Goal: Task Accomplishment & Management: Use online tool/utility

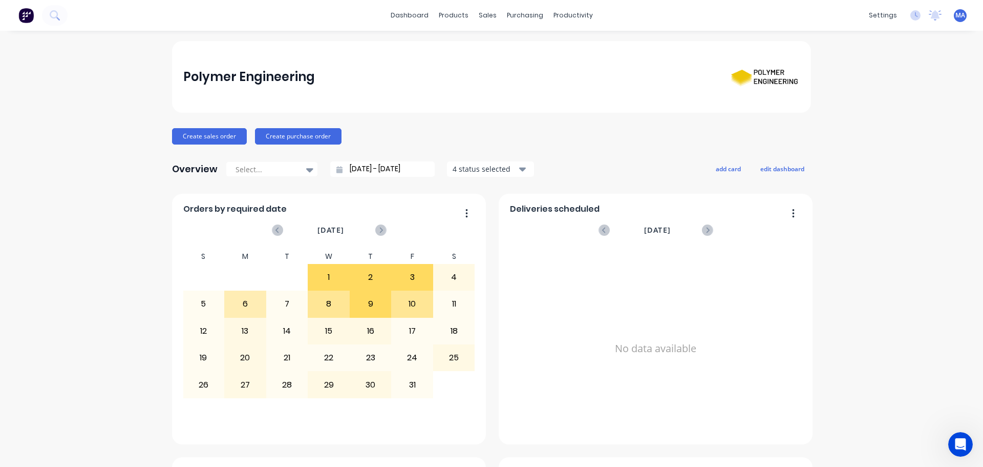
click at [485, 22] on div "sales" at bounding box center [488, 15] width 28 height 15
click at [483, 18] on div "sales" at bounding box center [488, 15] width 28 height 15
click at [496, 54] on link "Sales Orders" at bounding box center [538, 48] width 136 height 20
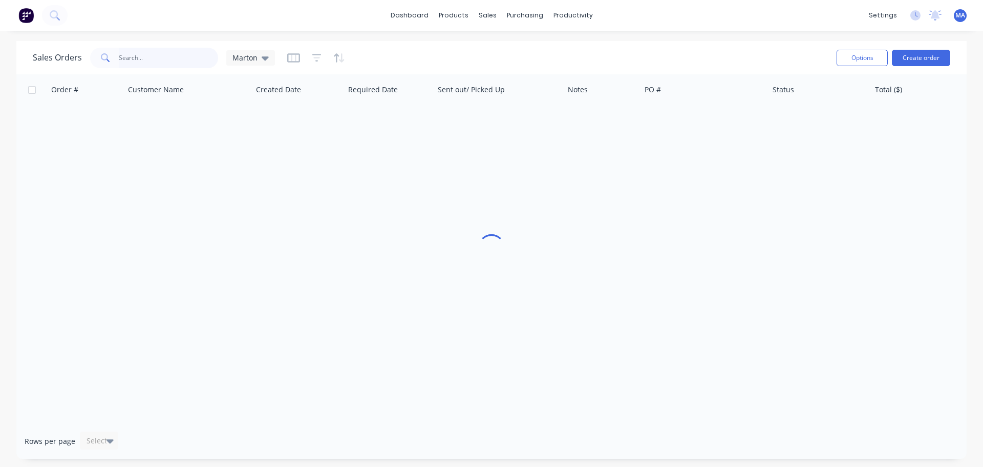
click at [182, 66] on input "text" at bounding box center [169, 58] width 100 height 20
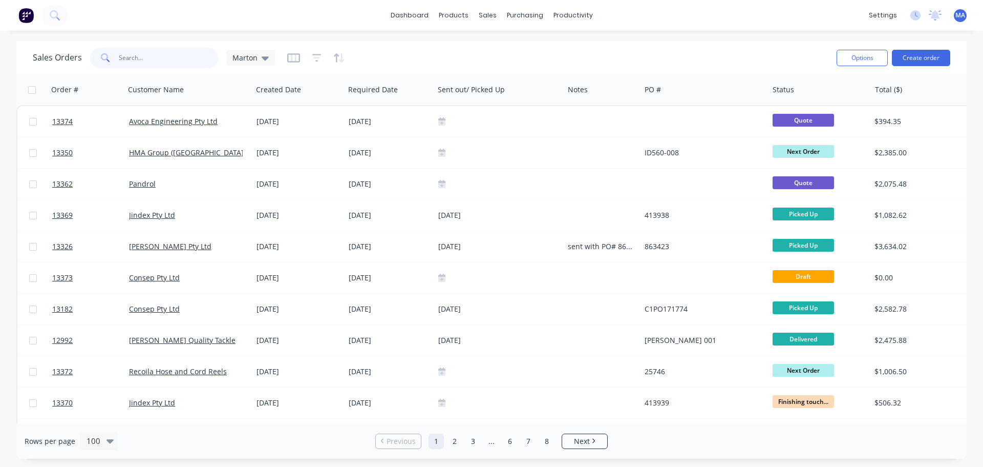
paste input "22495"
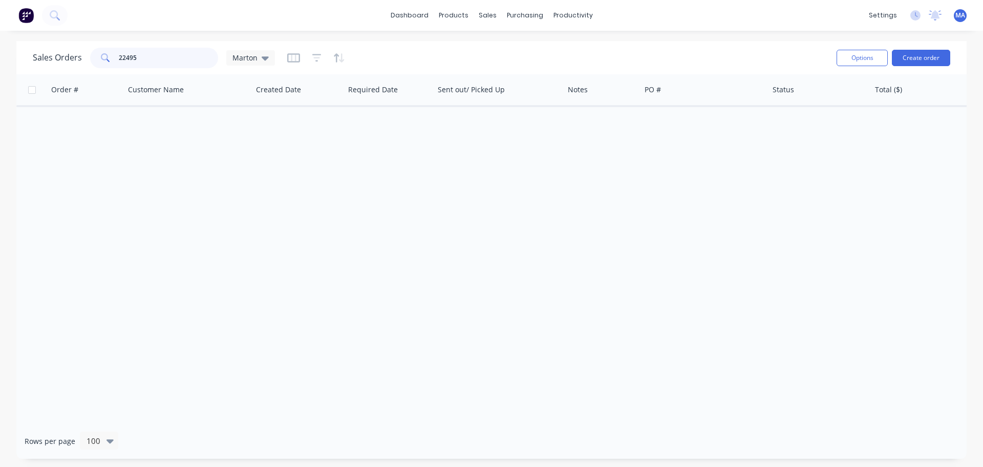
type input "22495"
drag, startPoint x: 155, startPoint y: 58, endPoint x: 74, endPoint y: 60, distance: 81.5
click at [83, 59] on div "Sales Orders 22495 Marton" at bounding box center [154, 58] width 242 height 20
click at [179, 26] on div "dashboard products sales purchasing productivity dashboard products Product Cat…" at bounding box center [491, 15] width 983 height 31
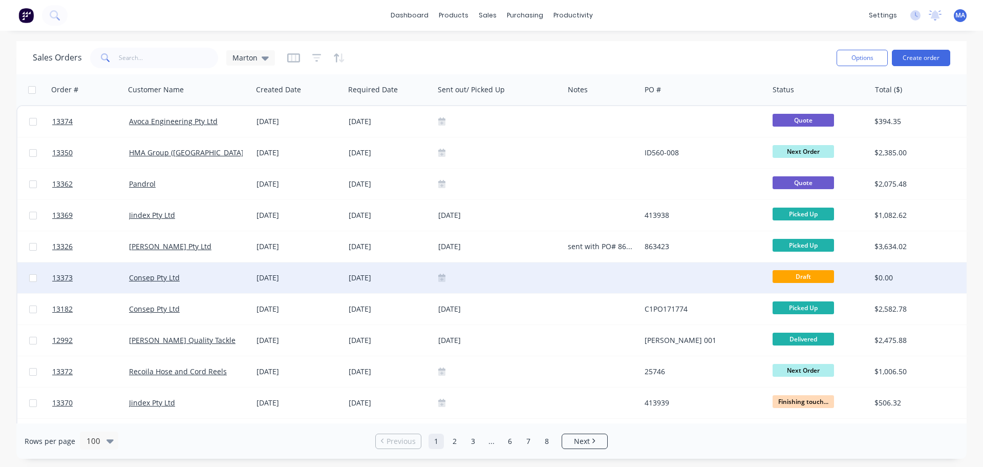
click at [490, 278] on div at bounding box center [498, 277] width 121 height 8
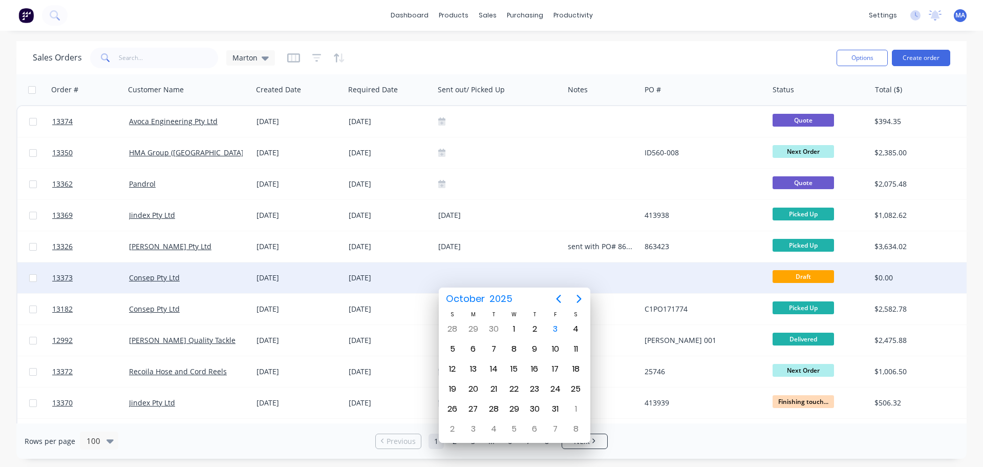
click at [316, 278] on div "01 Oct 2025" at bounding box center [299, 277] width 84 height 10
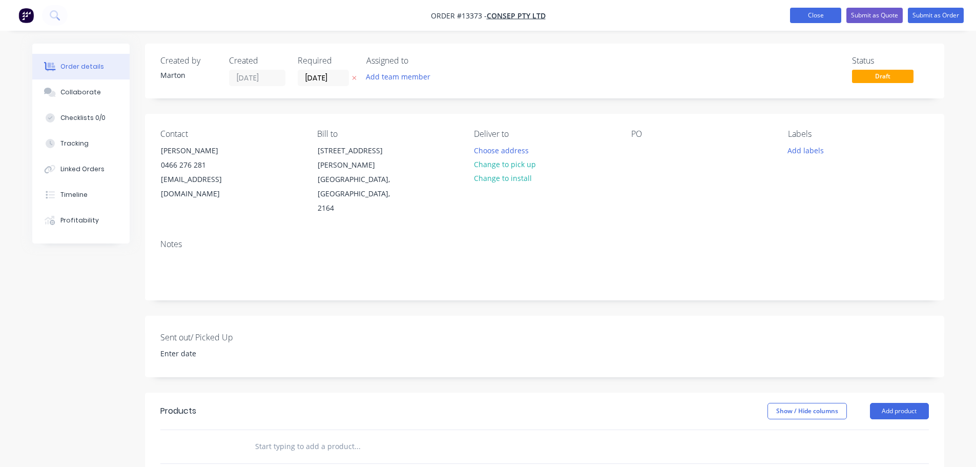
click at [804, 15] on button "Close" at bounding box center [815, 15] width 51 height 15
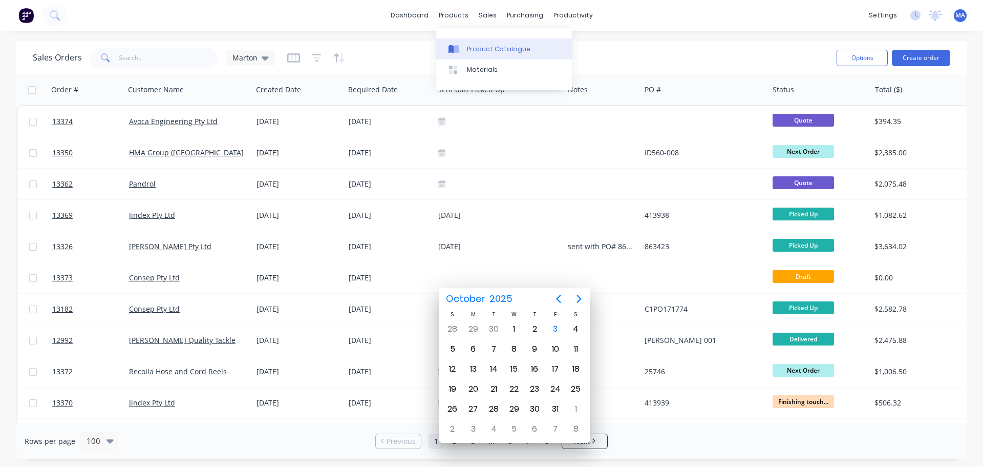
click at [486, 46] on div "Product Catalogue" at bounding box center [499, 49] width 64 height 9
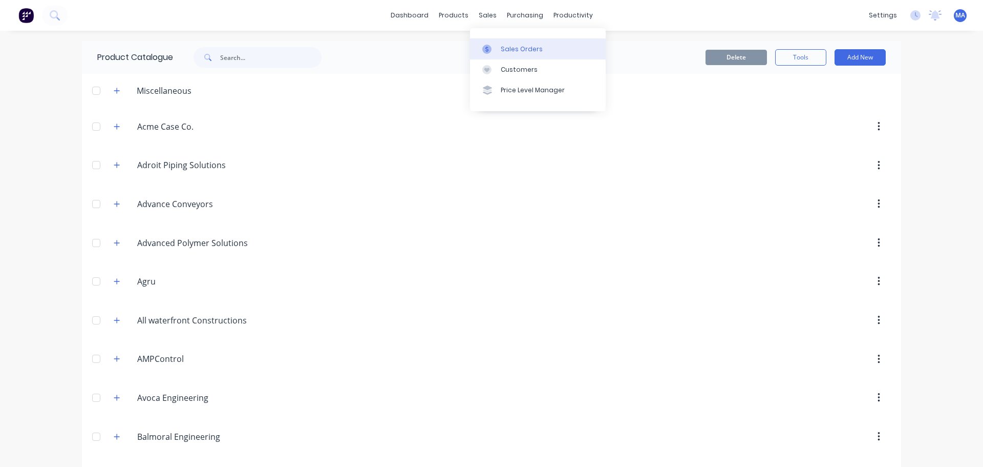
click at [505, 58] on link "Sales Orders" at bounding box center [538, 48] width 136 height 20
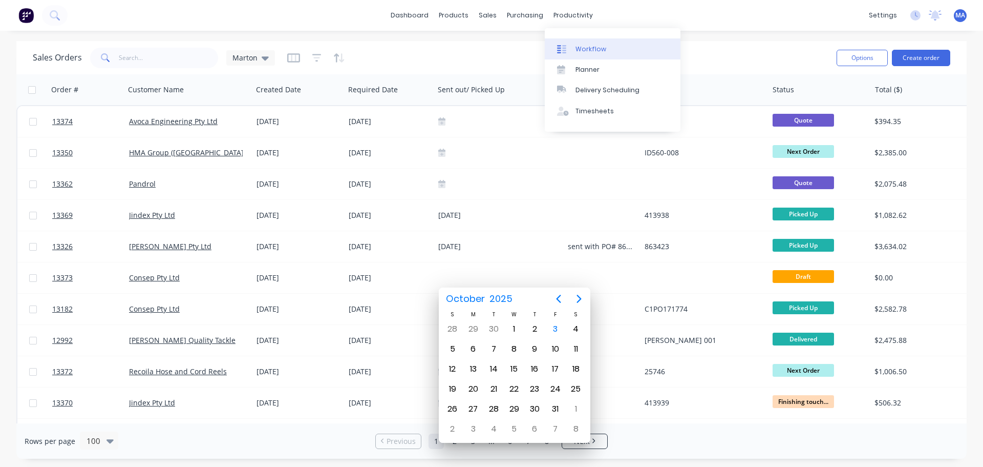
click at [572, 43] on link "Workflow" at bounding box center [613, 48] width 136 height 20
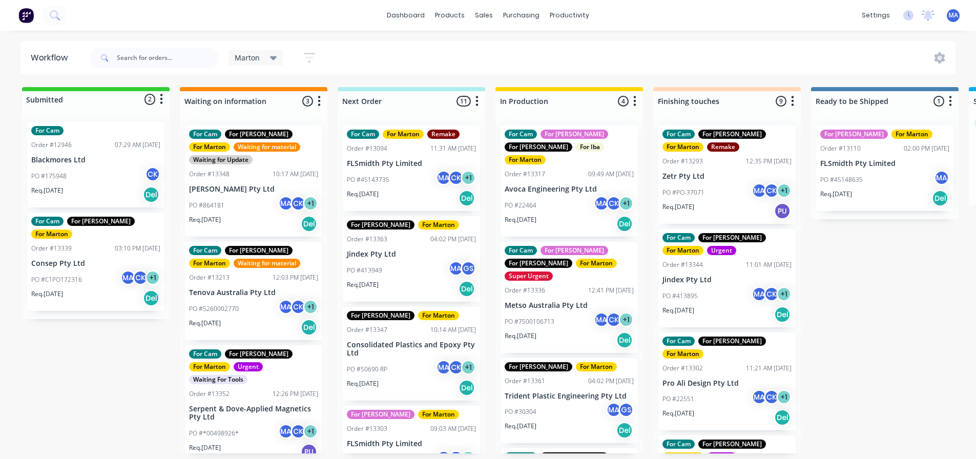
scroll to position [2, 0]
click at [241, 285] on div "For Cam For Gary For Marton Waiting for material Order #13213 12:03 PM 13/08/25…" at bounding box center [253, 291] width 137 height 98
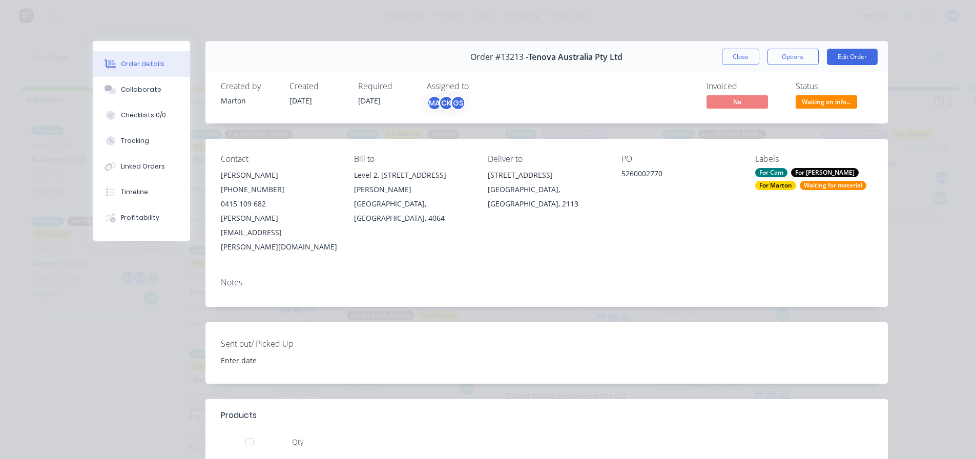
click at [797, 179] on div "For Cam For Gary For Marton Waiting for material" at bounding box center [813, 179] width 117 height 22
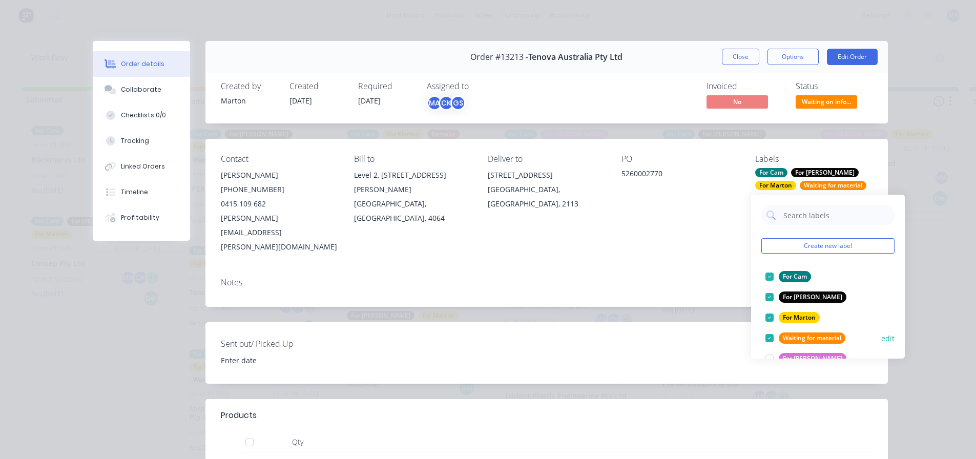
click at [767, 334] on div at bounding box center [769, 338] width 20 height 20
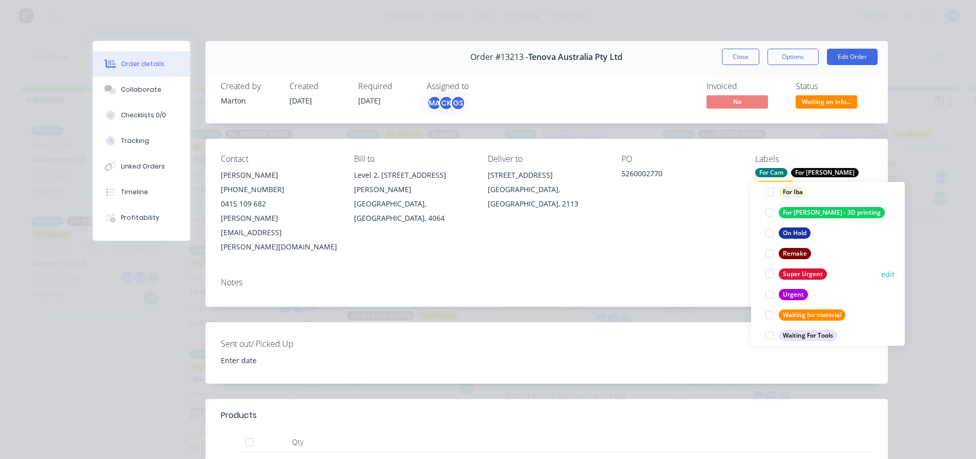
click at [768, 274] on div at bounding box center [769, 274] width 20 height 20
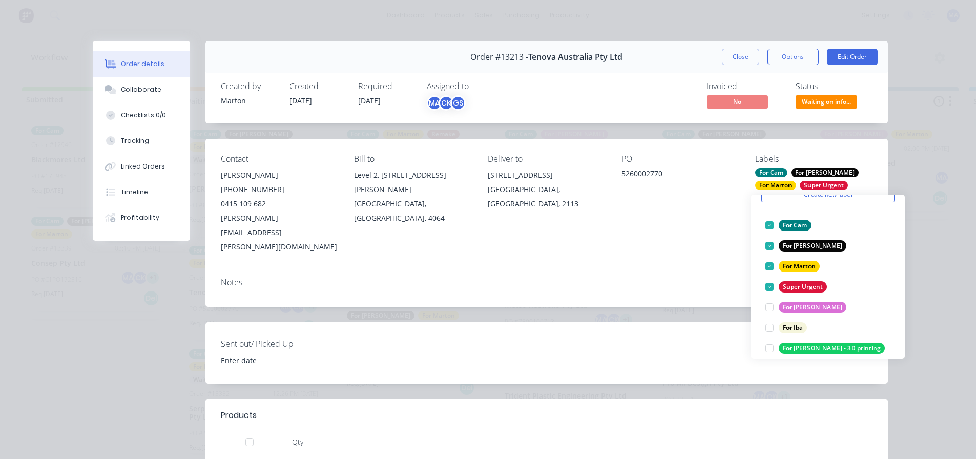
click at [818, 96] on span "Waiting on info..." at bounding box center [825, 101] width 61 height 13
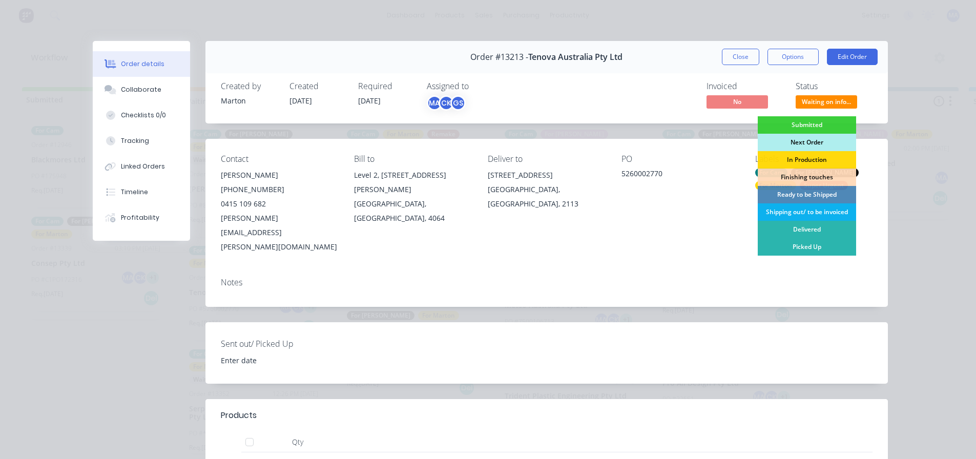
click at [797, 141] on div "Next Order" at bounding box center [806, 142] width 98 height 17
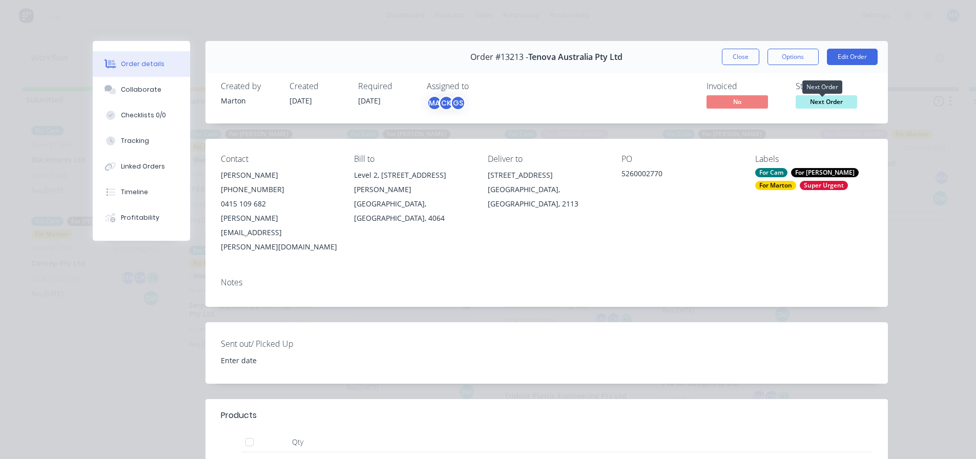
click at [809, 101] on span "Next Order" at bounding box center [825, 101] width 61 height 13
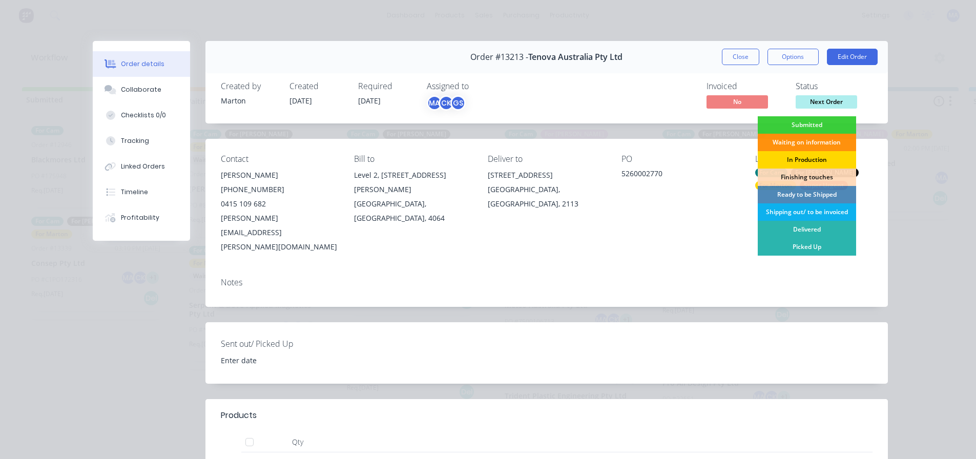
click at [806, 158] on div "In Production" at bounding box center [806, 159] width 98 height 17
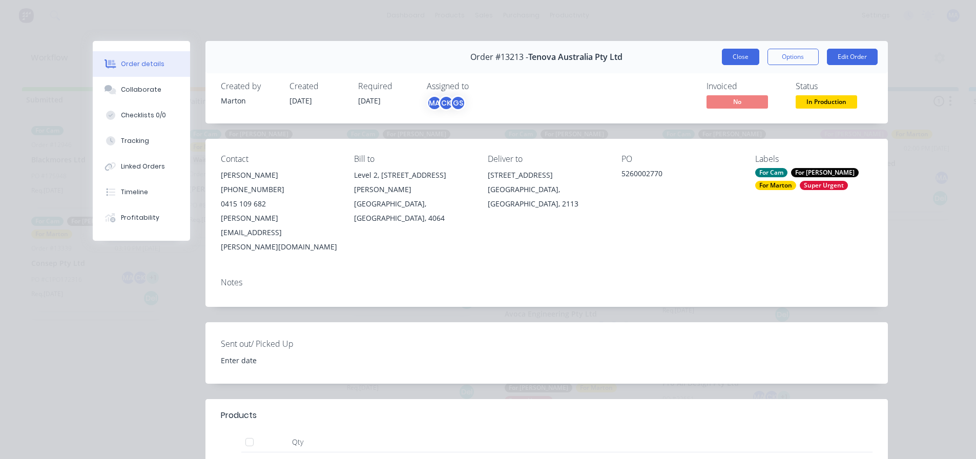
click at [736, 60] on button "Close" at bounding box center [740, 57] width 37 height 16
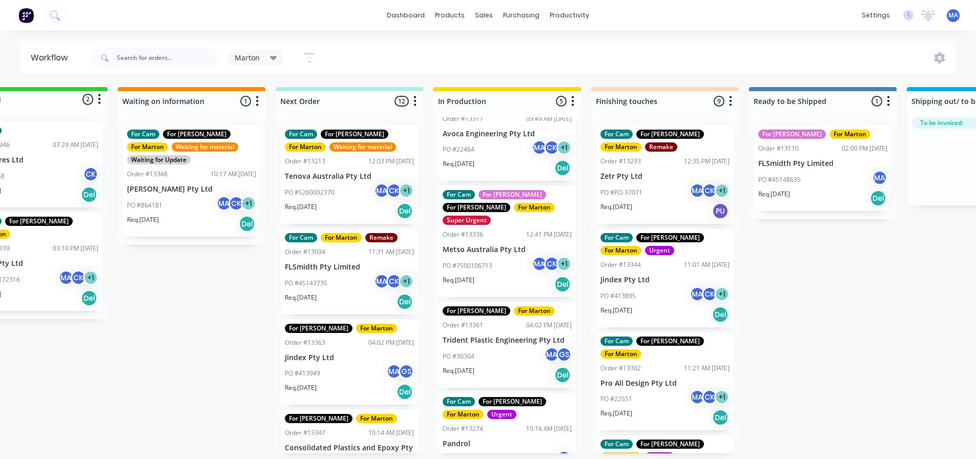
scroll to position [0, 62]
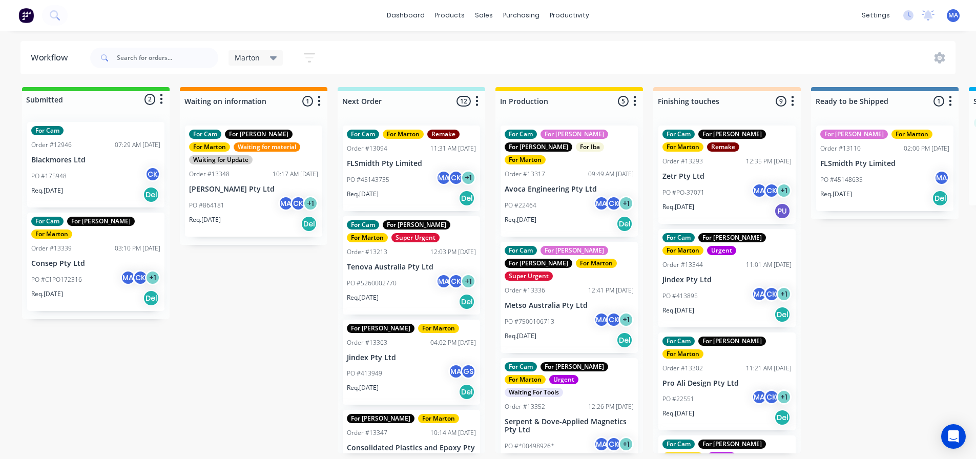
click at [425, 271] on p "Tenova Australia Pty Ltd" at bounding box center [411, 267] width 129 height 9
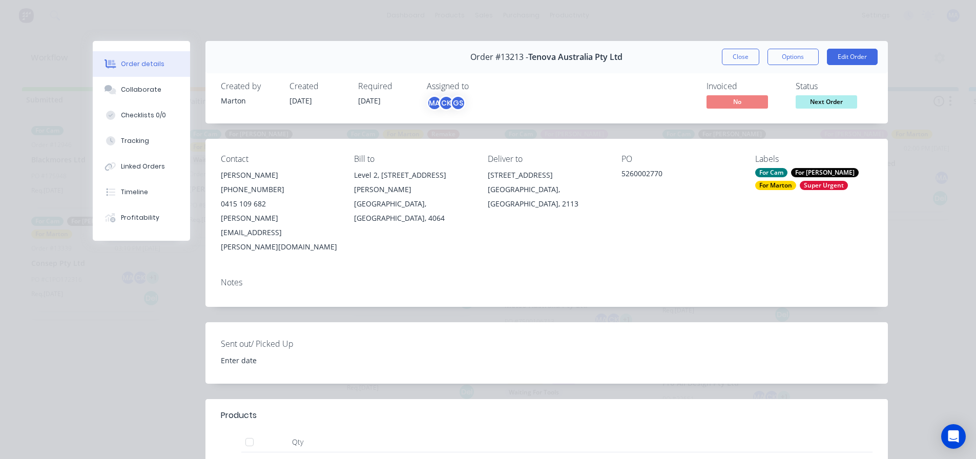
click at [806, 104] on span "Next Order" at bounding box center [825, 101] width 61 height 13
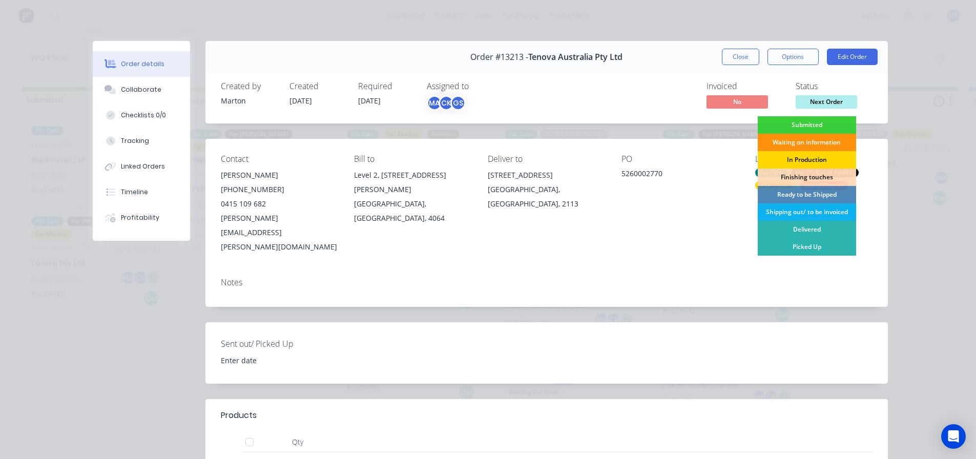
click at [803, 161] on div "In Production" at bounding box center [806, 159] width 98 height 17
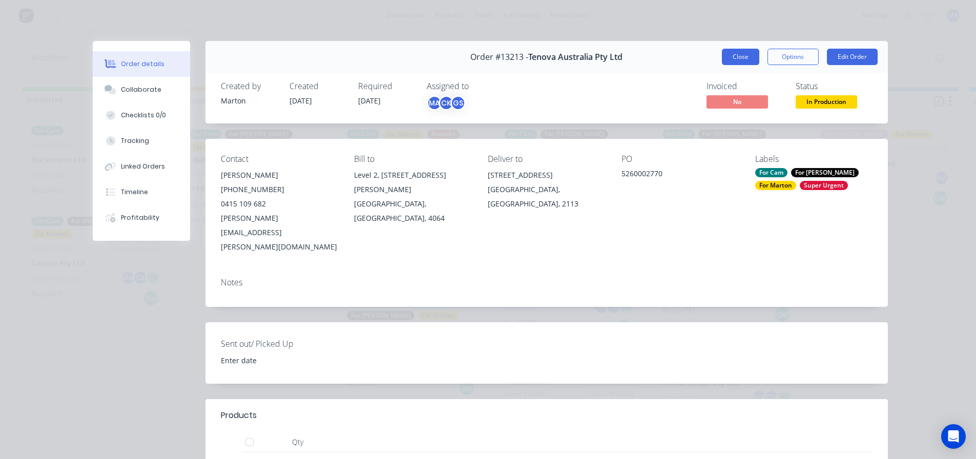
click at [743, 62] on button "Close" at bounding box center [740, 57] width 37 height 16
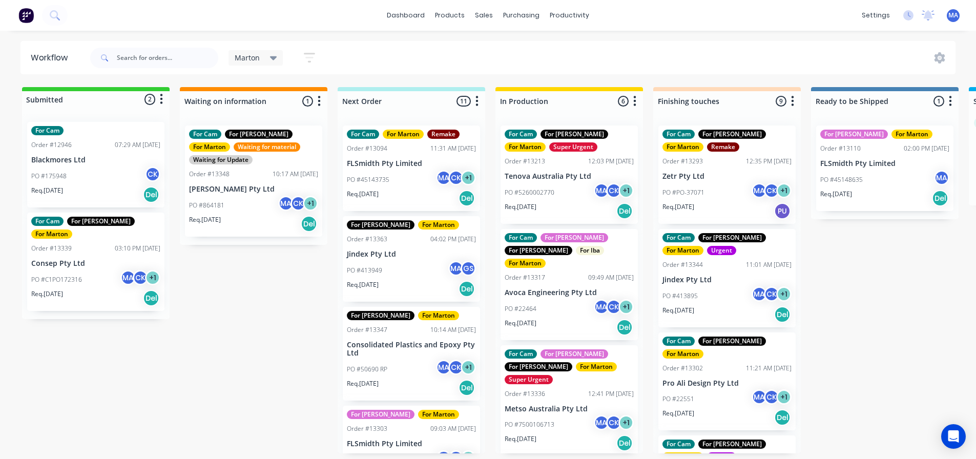
click at [576, 188] on div "PO #5260002770 MA CK + 1" at bounding box center [568, 192] width 129 height 19
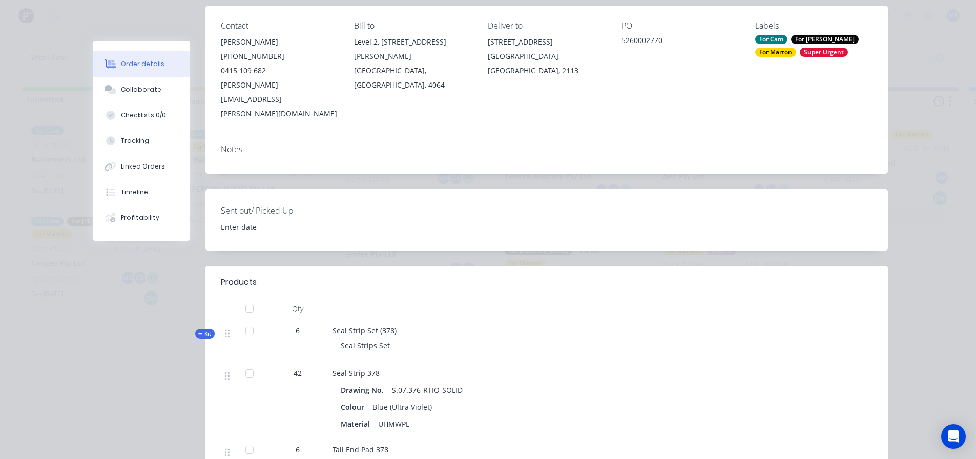
scroll to position [154, 0]
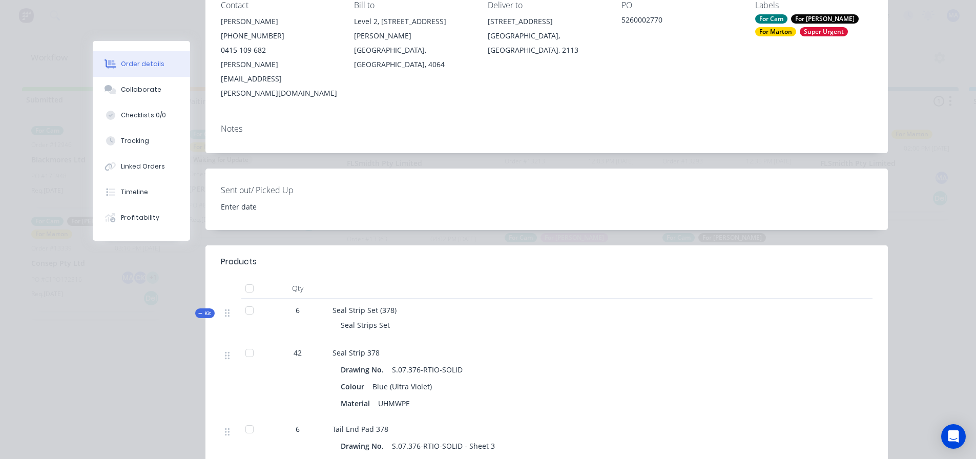
click at [198, 309] on span "Kit" at bounding box center [204, 313] width 13 height 8
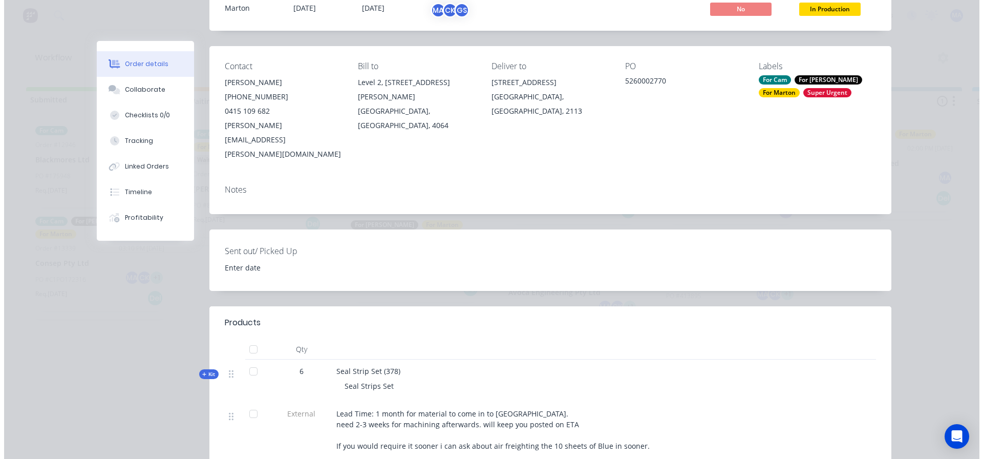
scroll to position [0, 0]
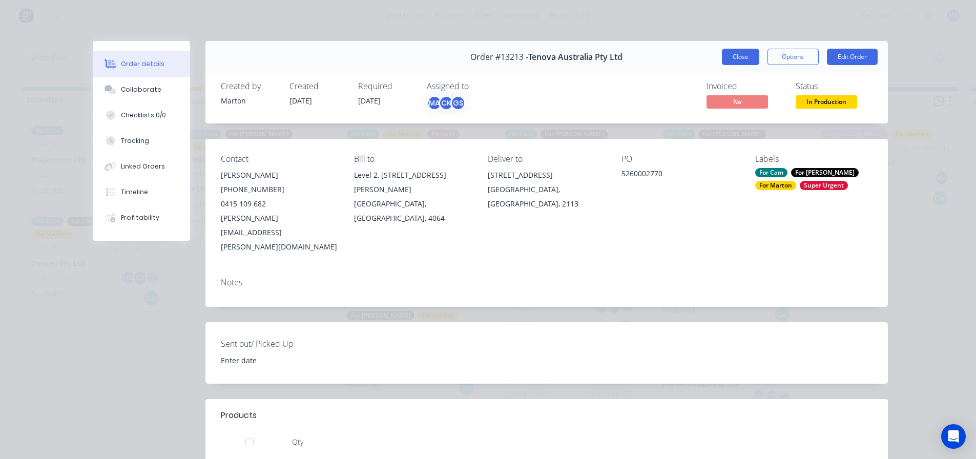
click at [745, 58] on button "Close" at bounding box center [740, 57] width 37 height 16
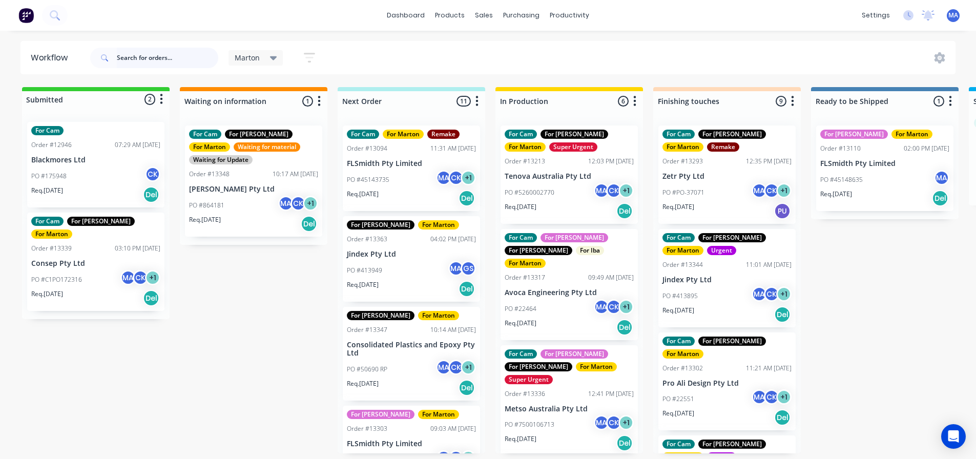
click at [161, 54] on input "text" at bounding box center [167, 58] width 101 height 20
paste input "864179"
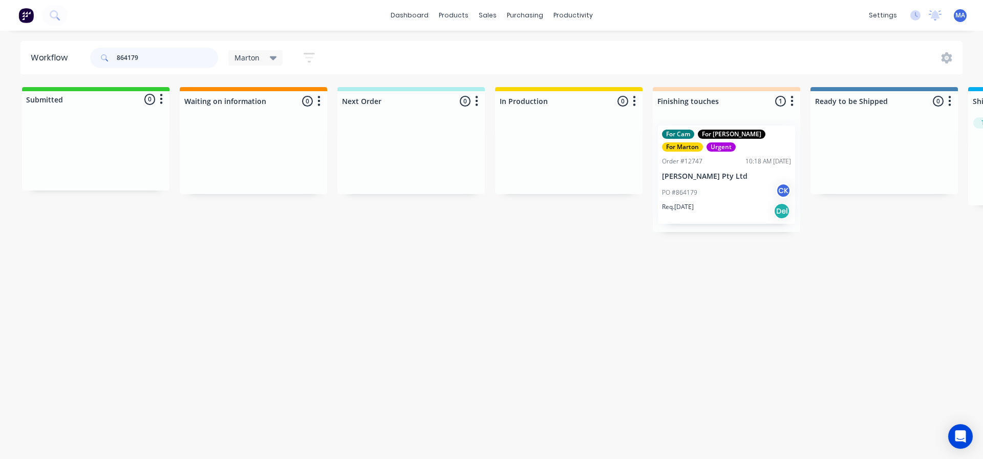
type input "864179"
click at [720, 167] on div "For Cam For [PERSON_NAME] For [PERSON_NAME] Order #12747 10:18 AM [DATE] [PERSO…" at bounding box center [726, 174] width 137 height 98
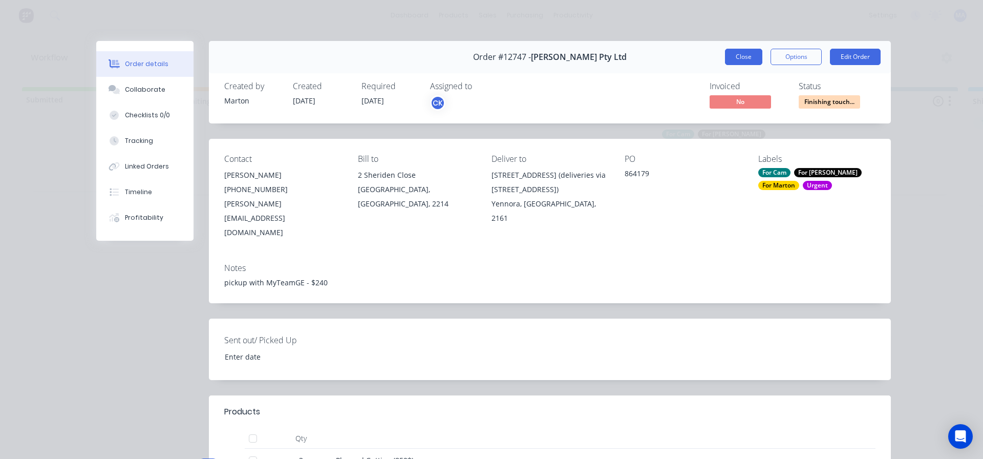
click at [741, 56] on button "Close" at bounding box center [743, 57] width 37 height 16
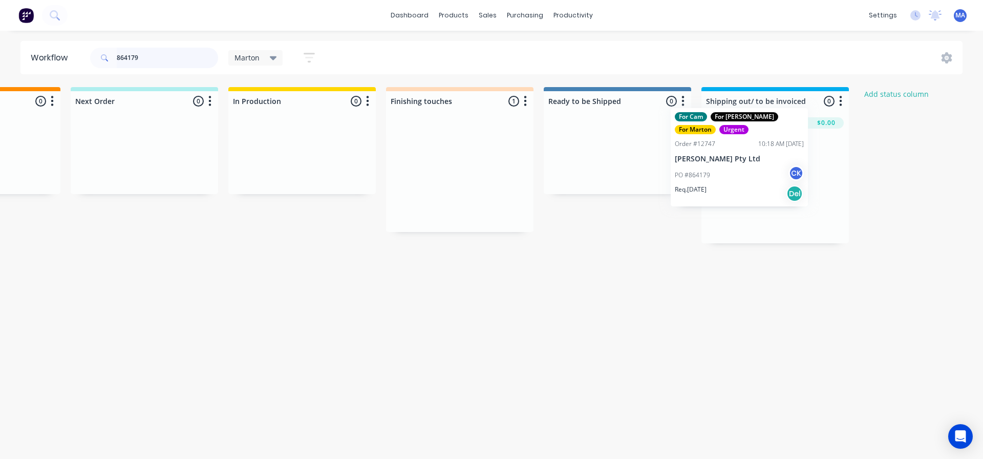
scroll to position [0, 274]
drag, startPoint x: 703, startPoint y: 177, endPoint x: 711, endPoint y: 160, distance: 19.0
click at [711, 160] on div "Submitted 0 Status colour #32CD32 hex #32CD32 Save Cancel Summaries Total order…" at bounding box center [425, 165] width 1411 height 156
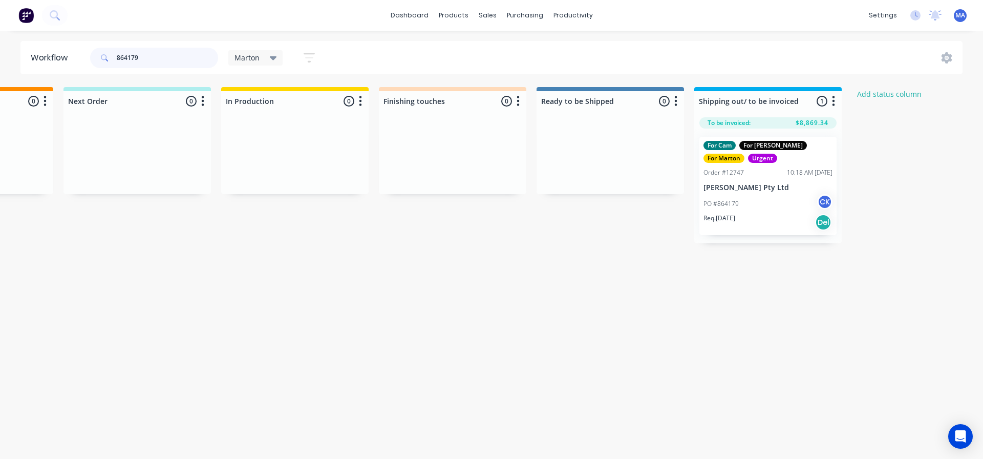
click at [160, 64] on input "864179" at bounding box center [167, 58] width 101 height 20
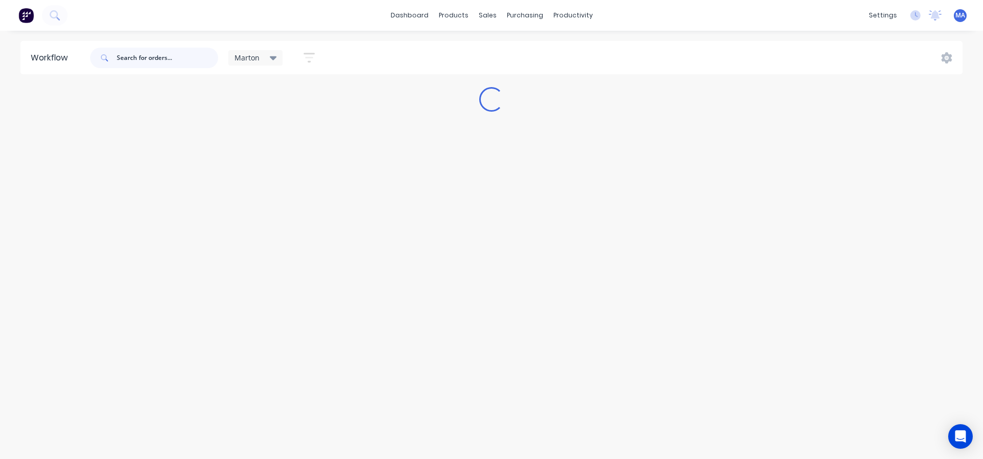
scroll to position [0, 0]
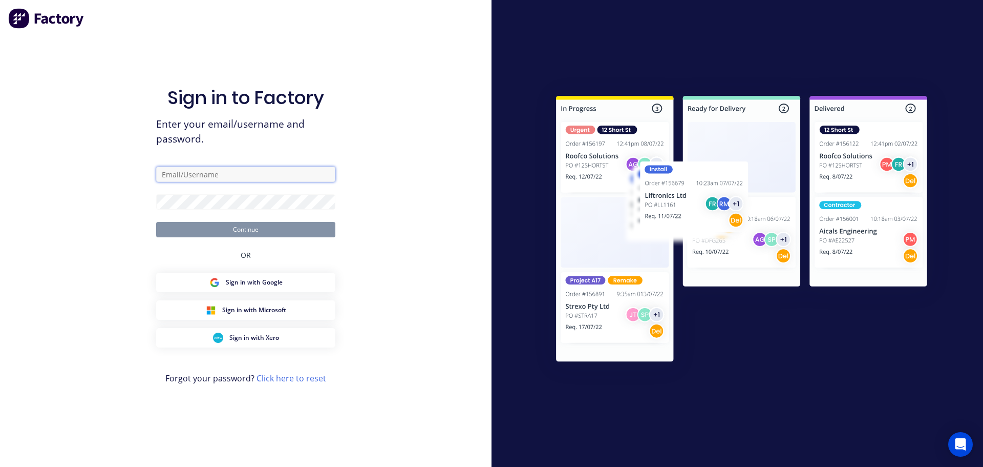
type input "[EMAIL_ADDRESS][DOMAIN_NAME]"
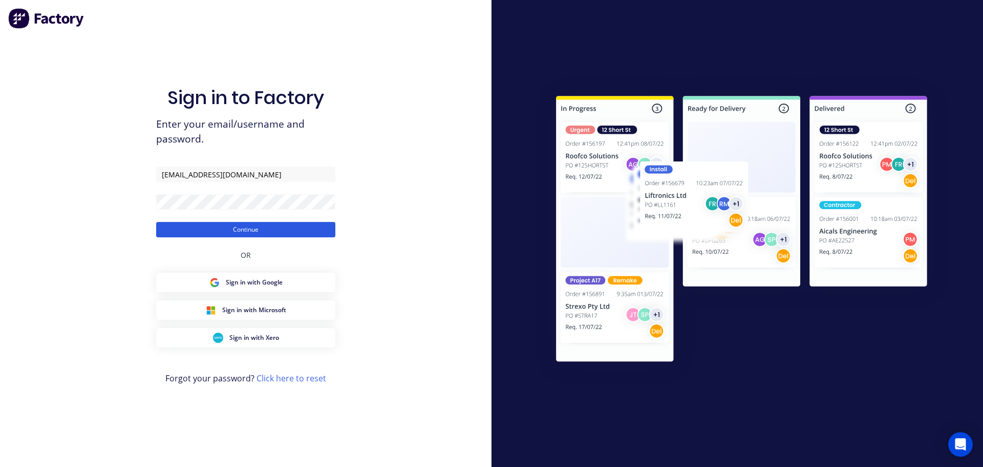
click at [274, 233] on button "Continue" at bounding box center [245, 229] width 179 height 15
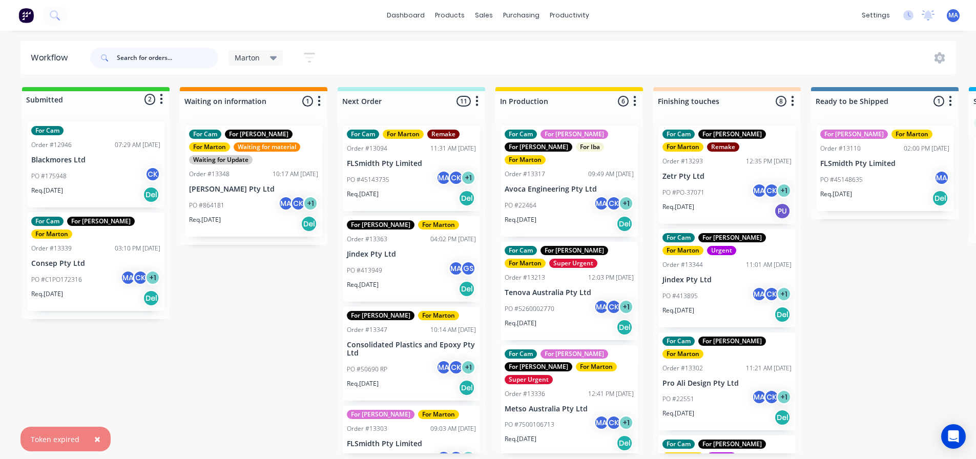
click at [159, 60] on input "text" at bounding box center [167, 58] width 101 height 20
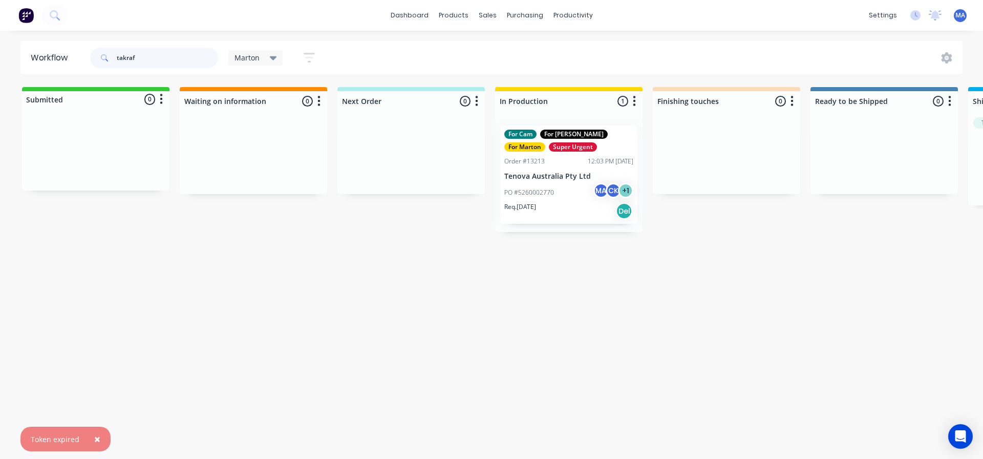
type input "takraf"
click at [561, 180] on p "Tenova Australia Pty Ltd" at bounding box center [568, 176] width 129 height 9
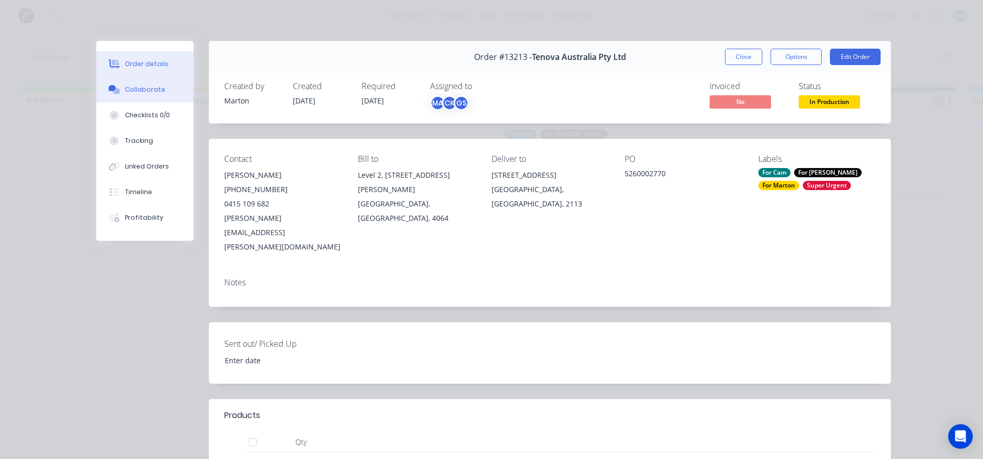
click at [175, 97] on button "Collaborate" at bounding box center [144, 90] width 97 height 26
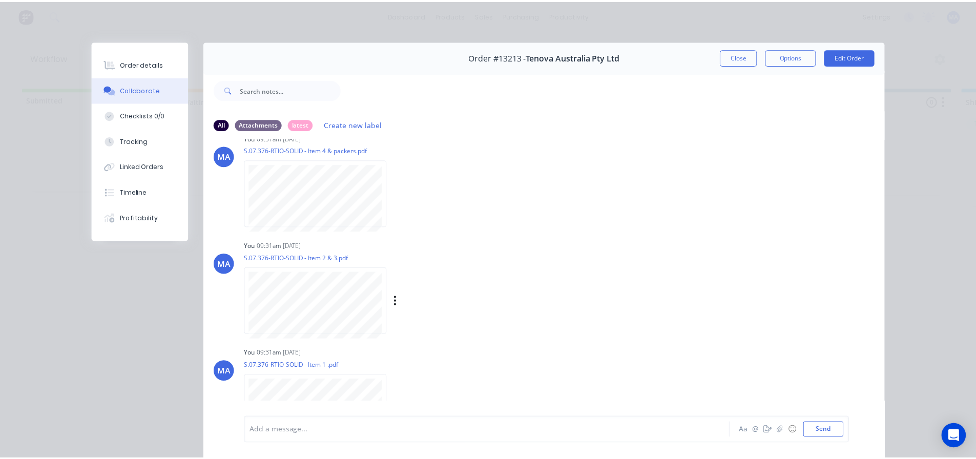
scroll to position [47, 0]
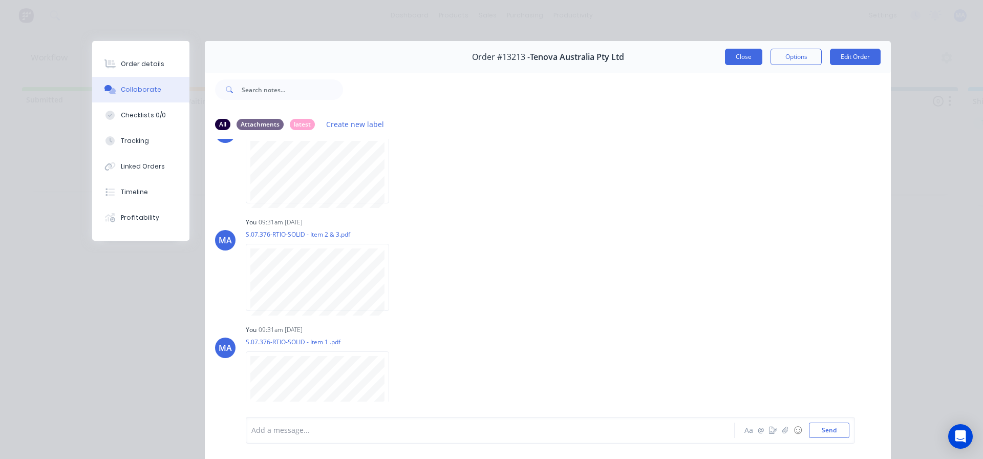
click at [746, 58] on button "Close" at bounding box center [743, 57] width 37 height 16
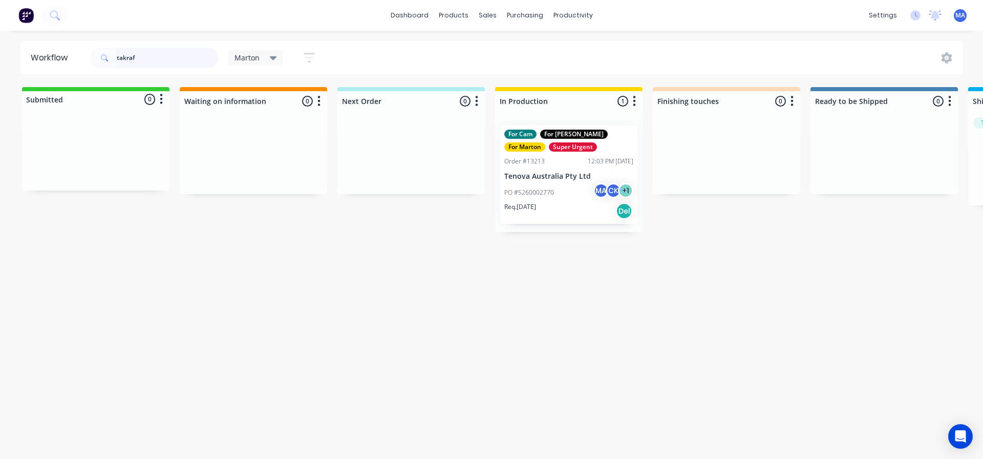
click at [170, 59] on input "takraf" at bounding box center [167, 58] width 101 height 20
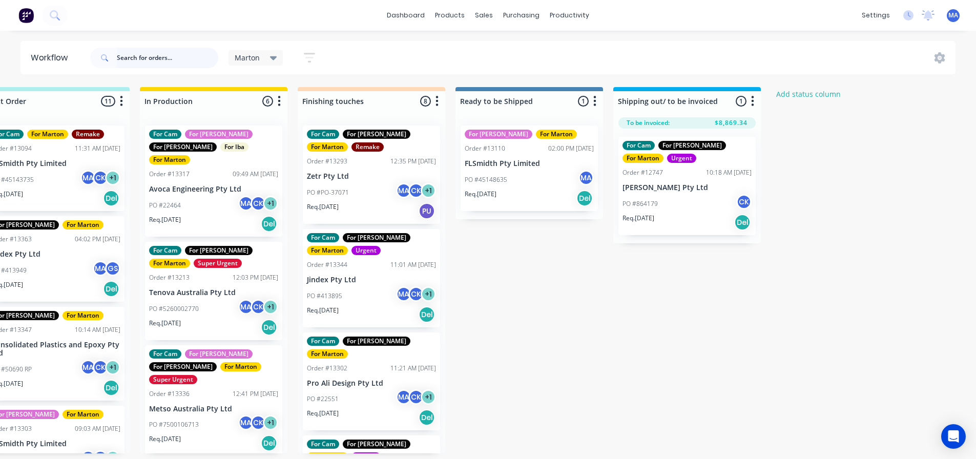
scroll to position [0, 402]
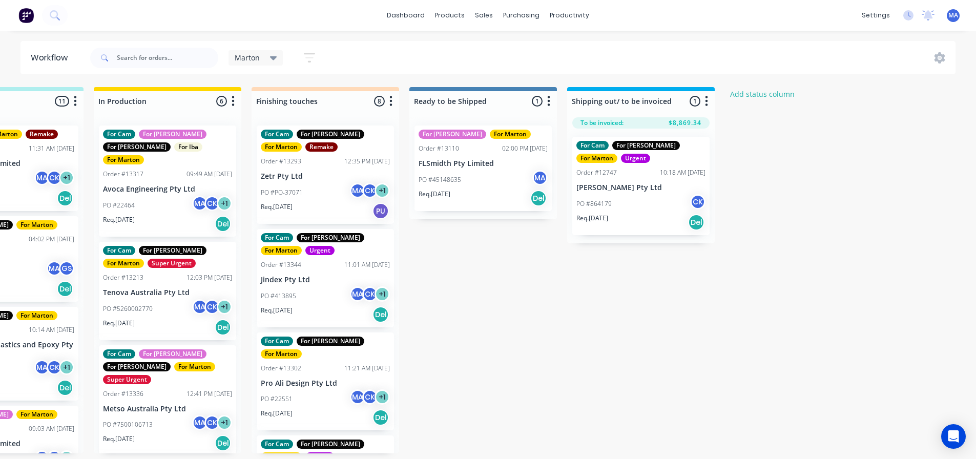
click at [605, 181] on div "For Cam For [PERSON_NAME] For [PERSON_NAME] Order #12747 10:18 AM [DATE] [PERSO…" at bounding box center [640, 186] width 137 height 98
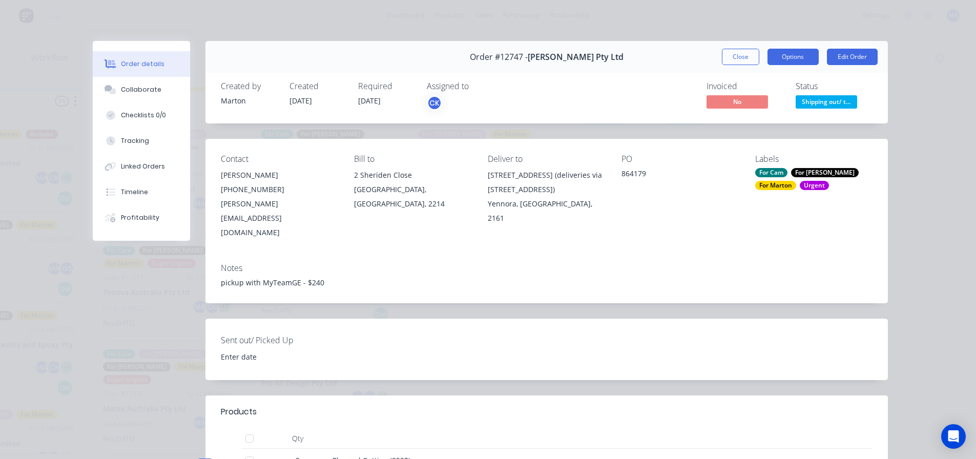
click at [783, 53] on button "Options" at bounding box center [792, 57] width 51 height 16
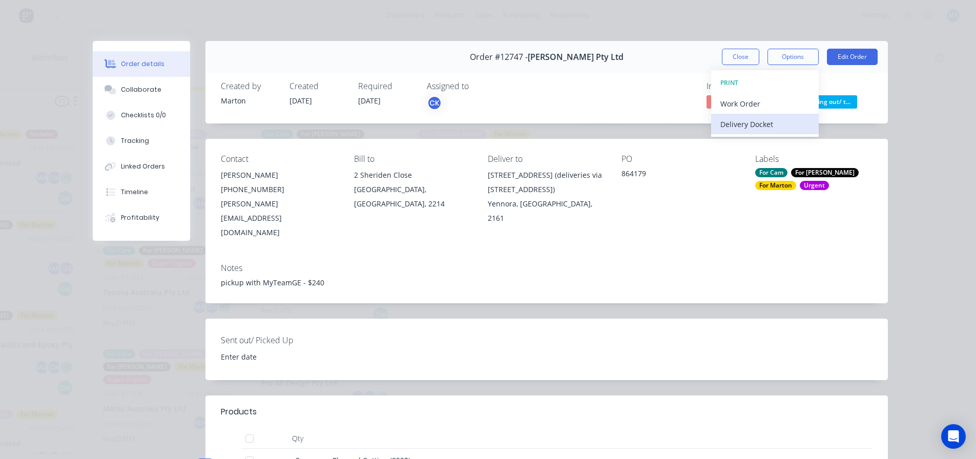
click at [750, 124] on div "Delivery Docket" at bounding box center [764, 124] width 89 height 15
click at [749, 125] on div "Standard" at bounding box center [764, 124] width 89 height 15
